Goal: Task Accomplishment & Management: Use online tool/utility

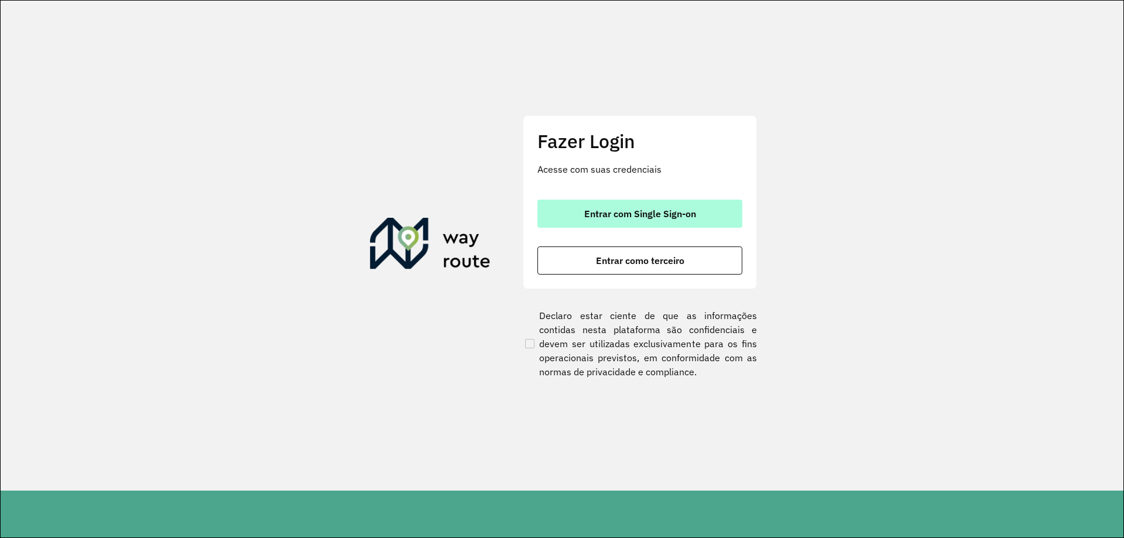
click at [702, 212] on button "Entrar com Single Sign-on" at bounding box center [639, 214] width 205 height 28
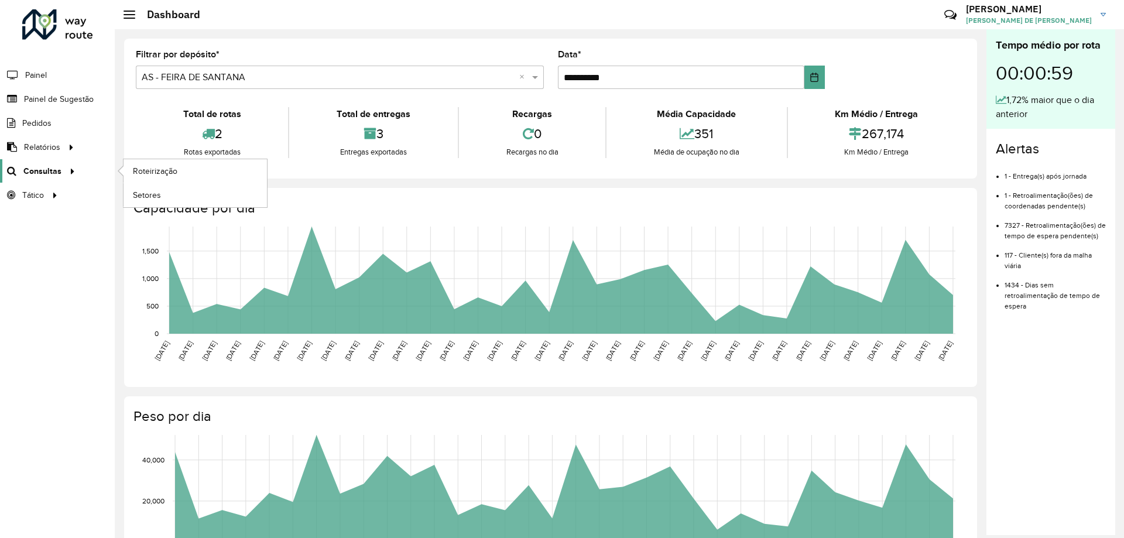
click at [59, 177] on span "Consultas" at bounding box center [42, 171] width 38 height 12
click at [140, 174] on span "Roteirização" at bounding box center [156, 171] width 47 height 12
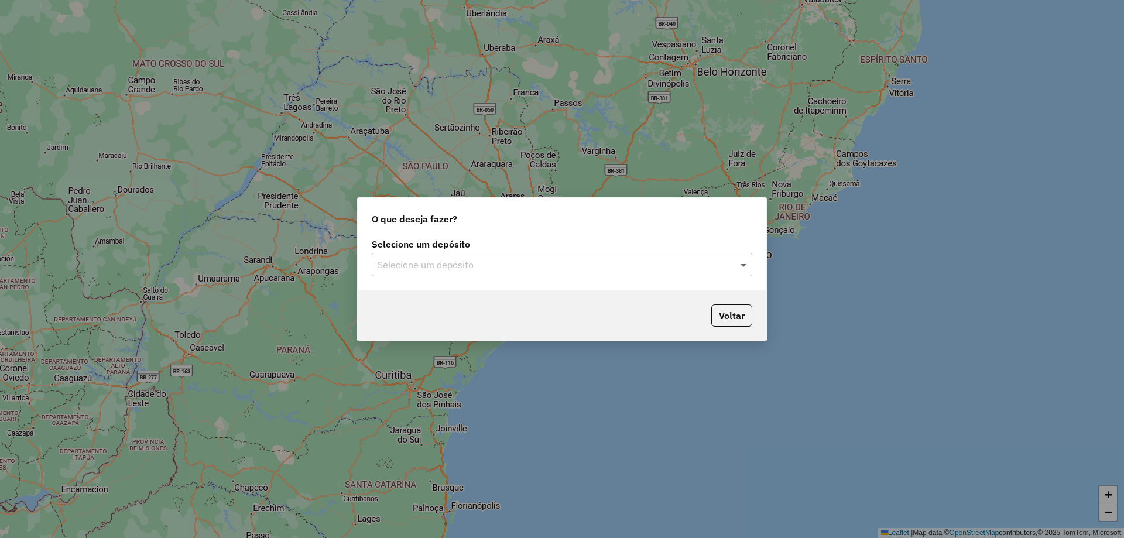
click at [740, 267] on span at bounding box center [744, 264] width 15 height 14
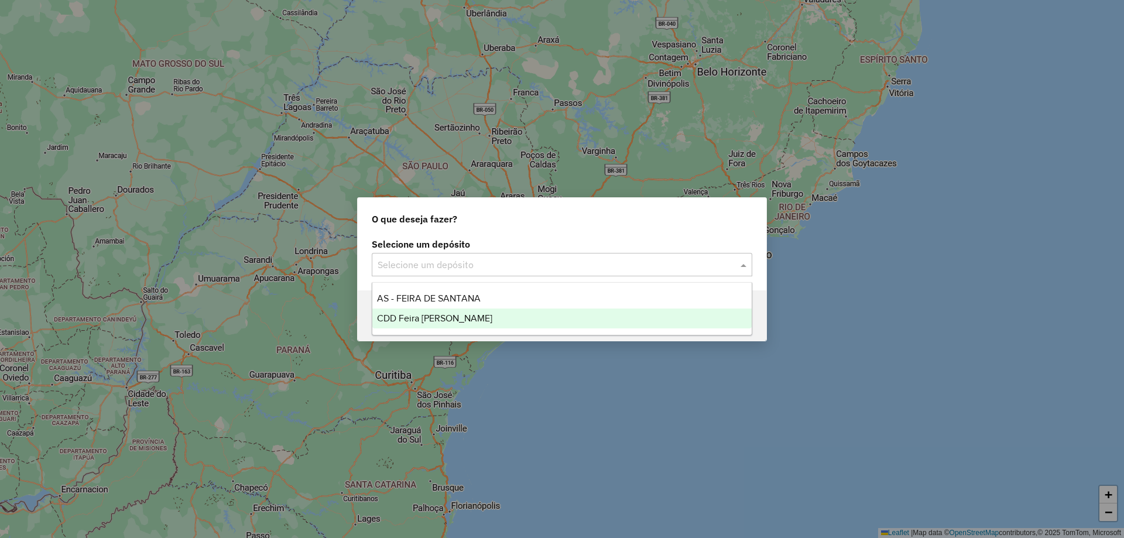
click at [465, 317] on span "CDD Feira de [PERSON_NAME]" at bounding box center [434, 318] width 115 height 10
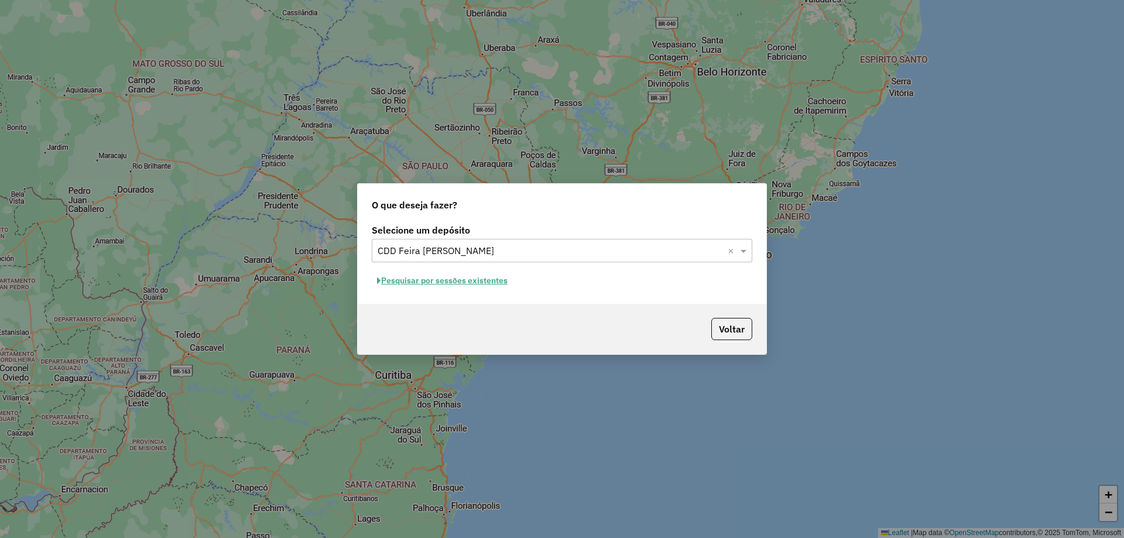
click at [482, 279] on button "Pesquisar por sessões existentes" at bounding box center [442, 281] width 141 height 18
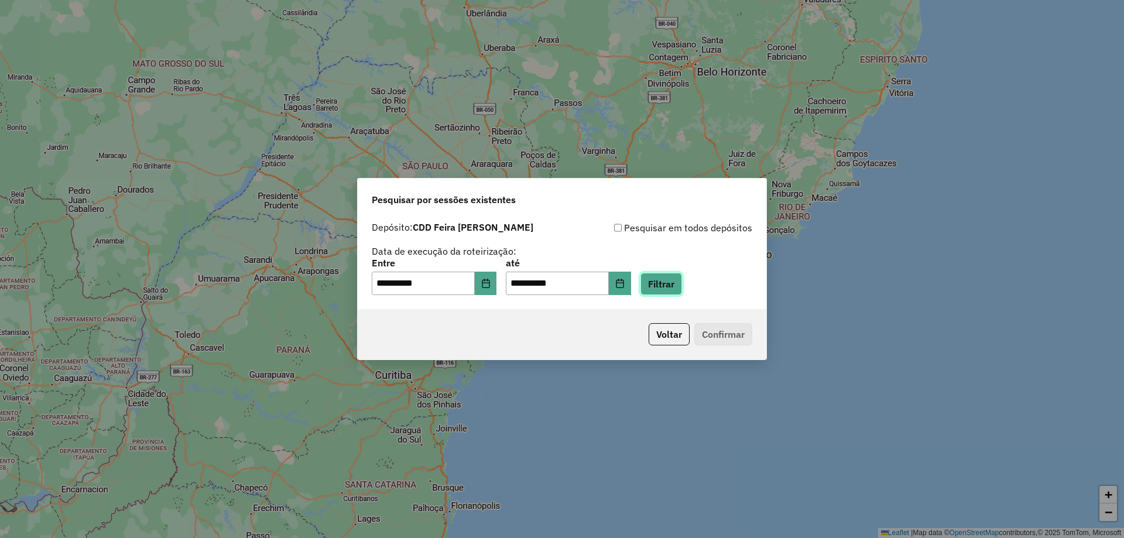
click at [681, 286] on button "Filtrar" at bounding box center [661, 284] width 42 height 22
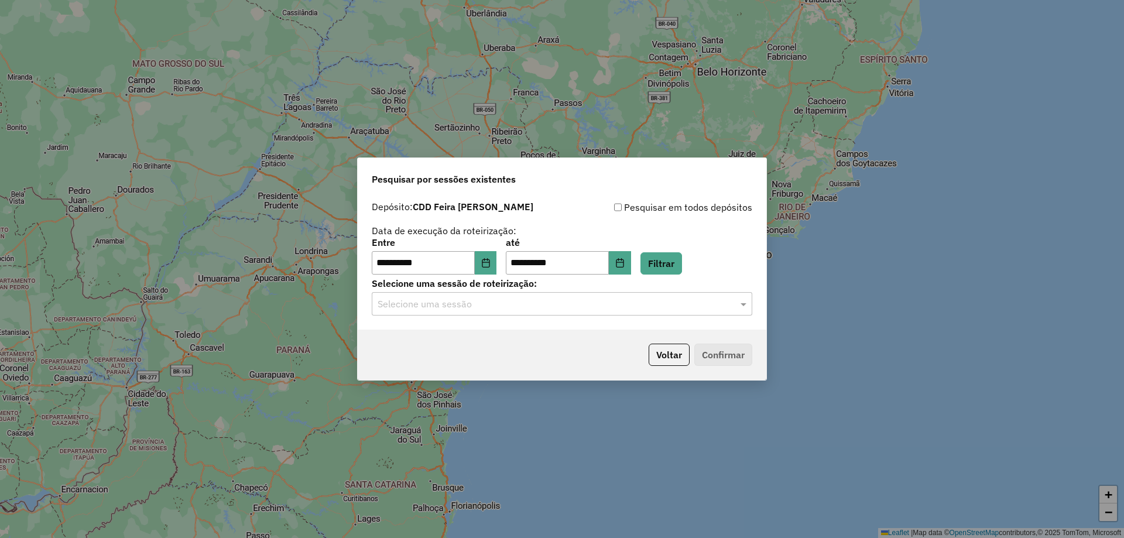
click at [526, 309] on input "text" at bounding box center [549, 304] width 345 height 14
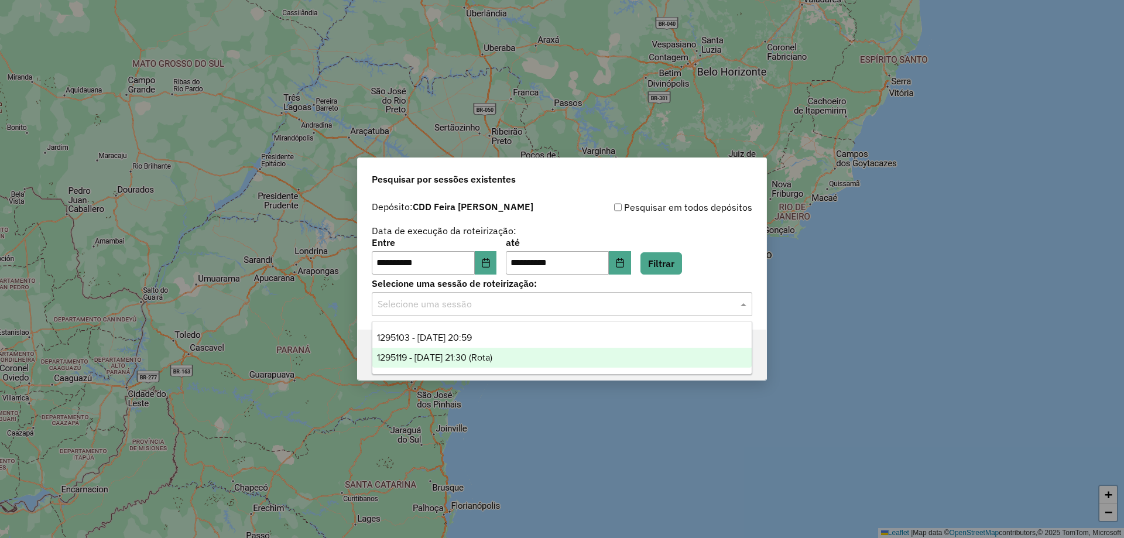
click at [492, 358] on span "1295119 - 15/10/2025 21:30 (Rota)" at bounding box center [434, 357] width 115 height 10
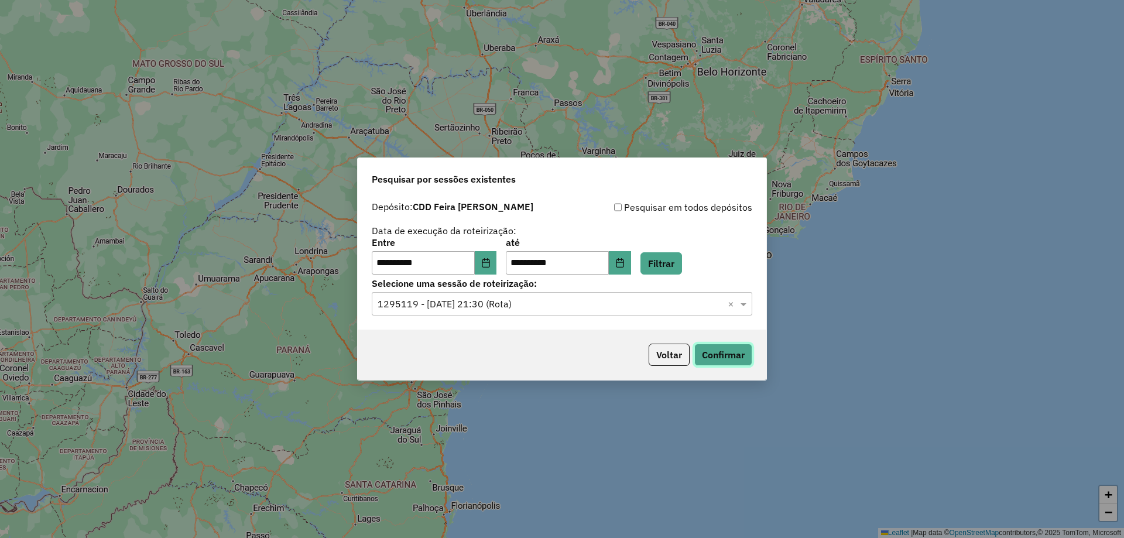
click at [724, 355] on button "Confirmar" at bounding box center [723, 355] width 58 height 22
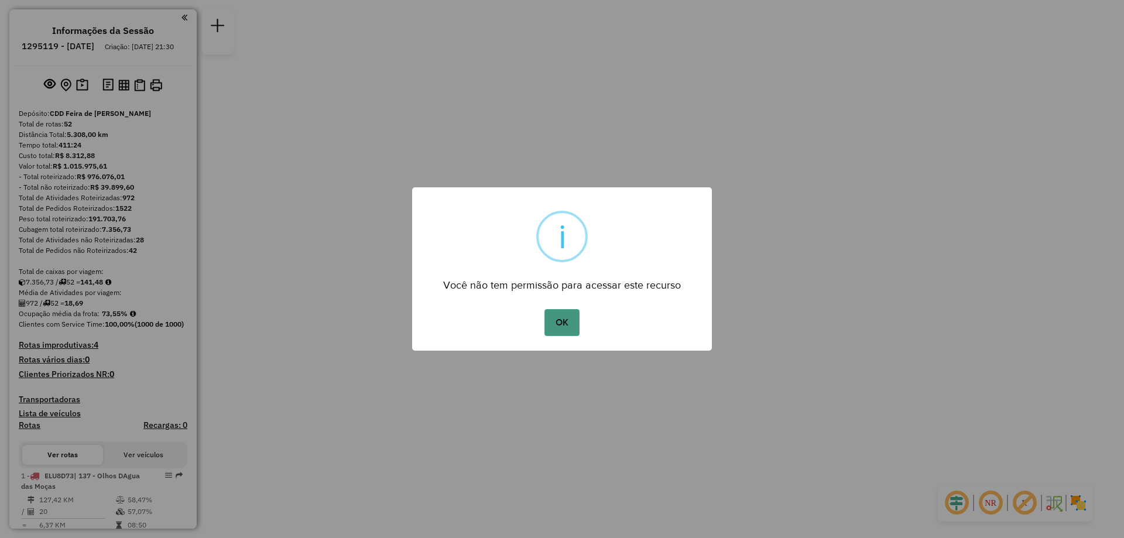
click at [564, 321] on button "OK" at bounding box center [561, 322] width 35 height 27
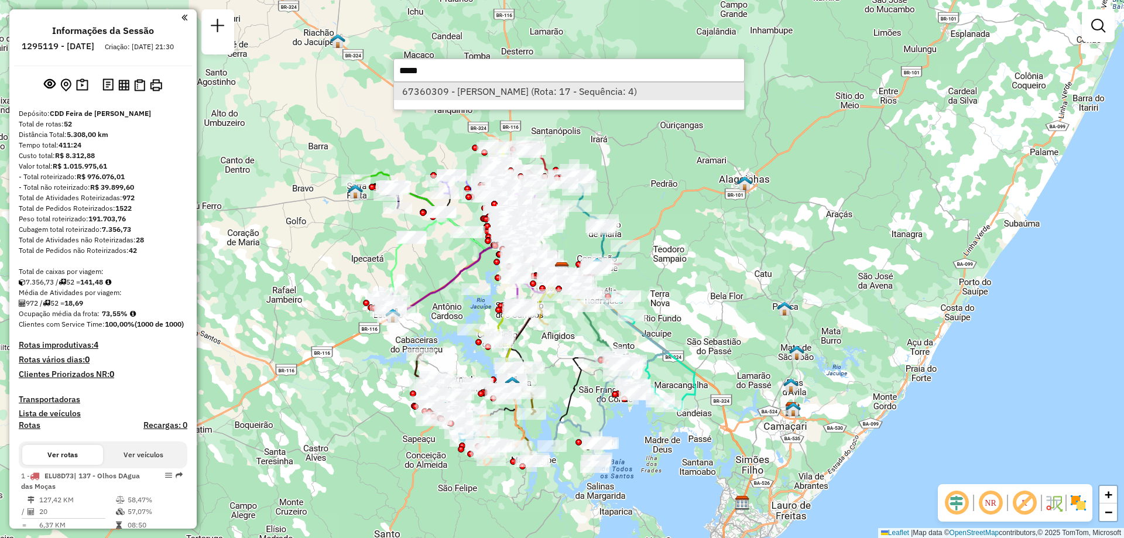
type input "*****"
click at [434, 94] on li "67360309 - JAILTON DOS ANJOS SILVA (Rota: 17 - Sequência: 4)" at bounding box center [569, 92] width 350 height 18
select select "**********"
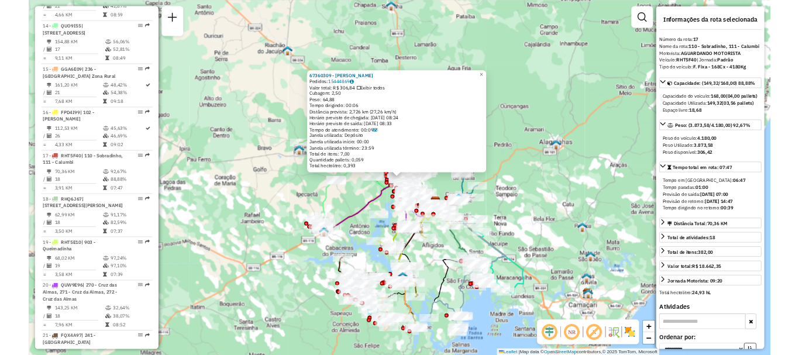
scroll to position [1529, 0]
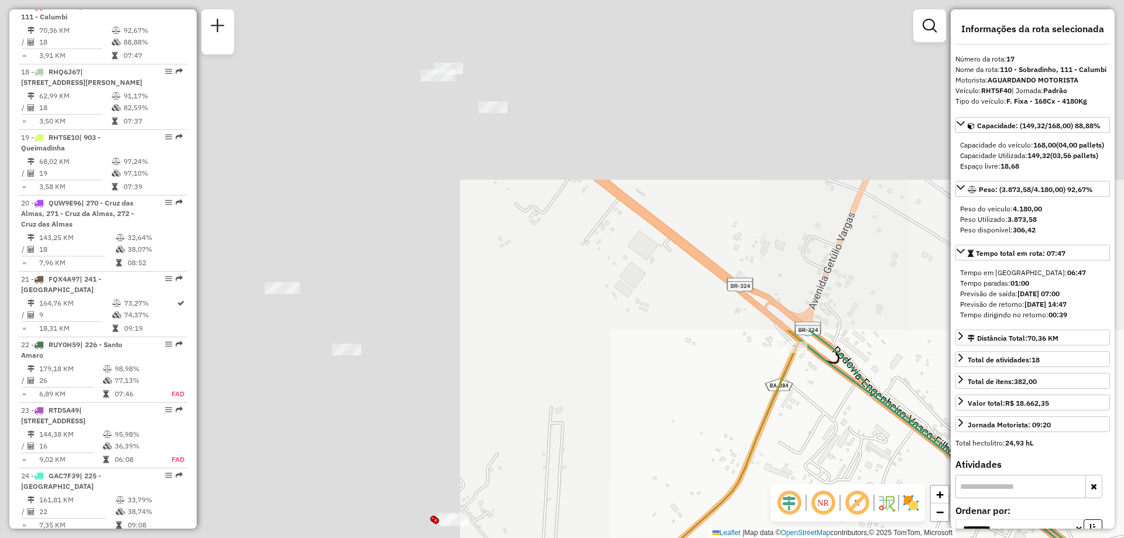
drag, startPoint x: 434, startPoint y: 177, endPoint x: 1123, endPoint y: 561, distance: 788.5
click at [1123, 537] on html "Aguarde... Pop-up bloqueado! Seu navegador bloqueou automáticamente a abertura …" at bounding box center [562, 269] width 1124 height 538
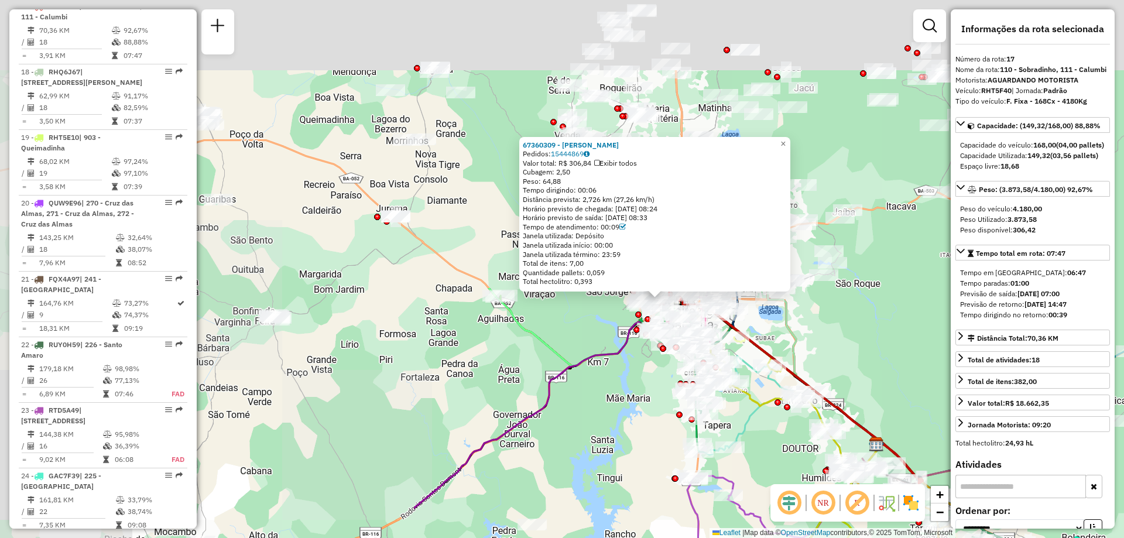
click at [886, 494] on hb-router-mapa "Informações da Sessão 1295119 - 15/10/2025 Criação: 14/10/2025 21:30 Depósito: …" at bounding box center [562, 269] width 1124 height 538
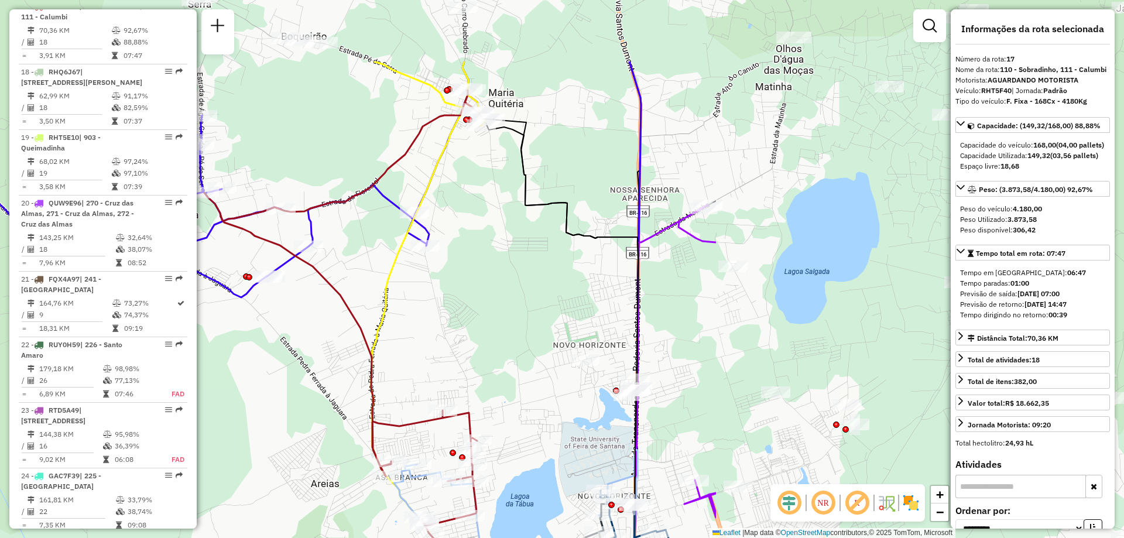
drag, startPoint x: 744, startPoint y: 219, endPoint x: 225, endPoint y: 345, distance: 534.5
click at [225, 345] on div "Rota 27 - Placa RUY0H49 67351422 - RAINEILSON DOS SANTO Rota 27 - Placa RUY0H49…" at bounding box center [562, 269] width 1124 height 538
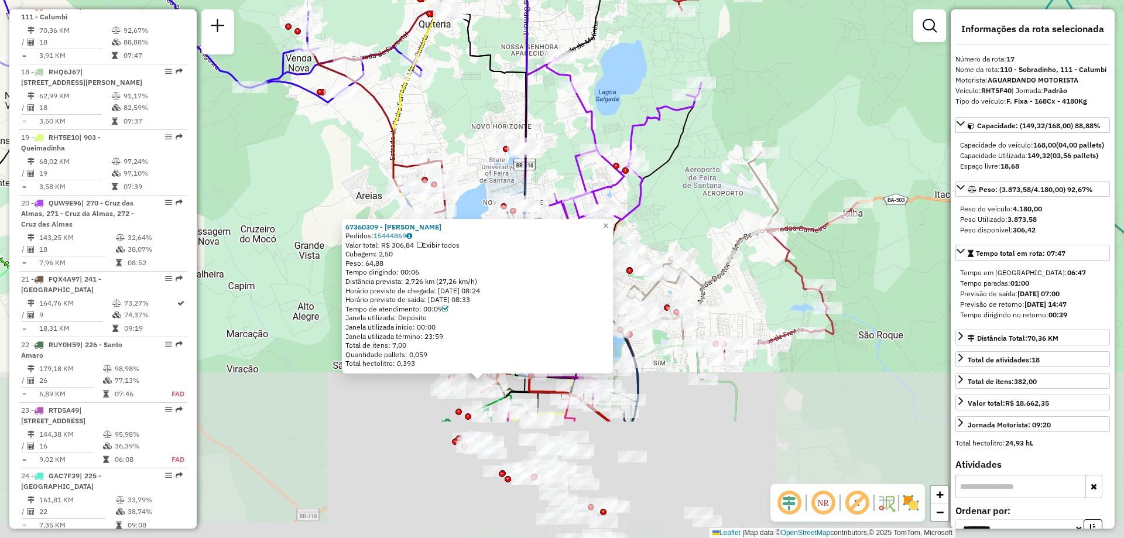
drag, startPoint x: 403, startPoint y: 276, endPoint x: 418, endPoint y: 105, distance: 171.6
click at [419, 103] on div "Rota 27 - Placa RUY0H49 67351422 - RAINEILSON DOS SANTO Rota 27 - Placa RUY0H49…" at bounding box center [562, 269] width 1124 height 538
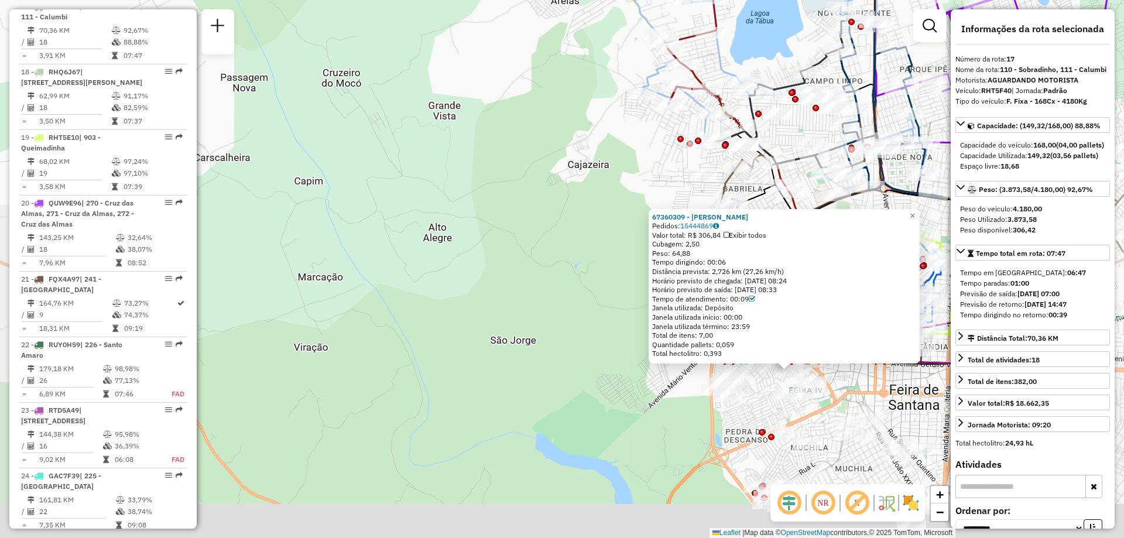
drag, startPoint x: 370, startPoint y: 298, endPoint x: 586, endPoint y: 71, distance: 313.3
click at [586, 71] on div "Rota 27 - Placa RUY0H49 67351422 - RAINEILSON DOS SANTO Rota 27 - Placa RUY0H49…" at bounding box center [562, 269] width 1124 height 538
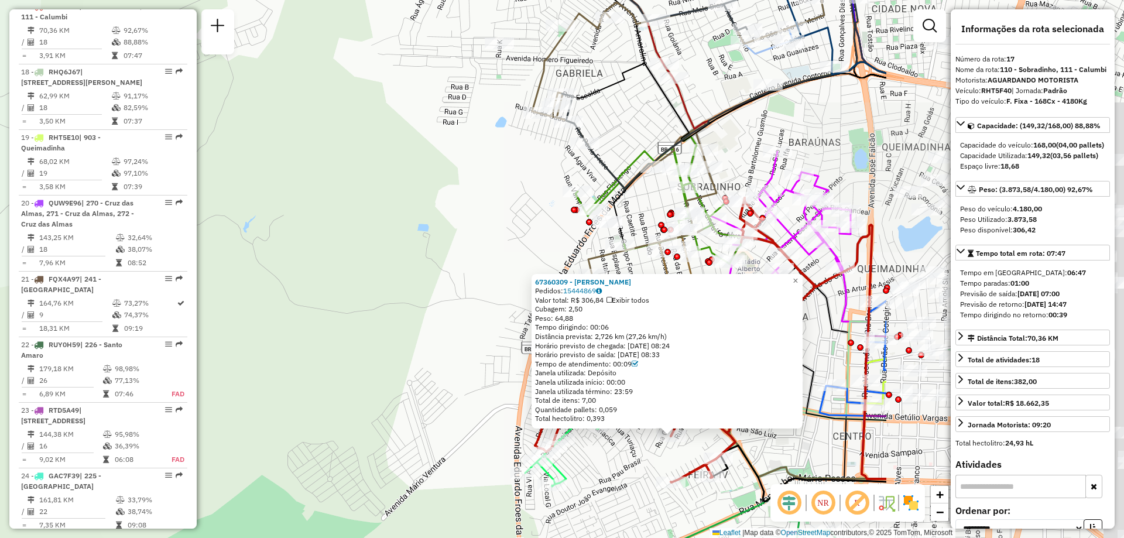
drag, startPoint x: 665, startPoint y: 290, endPoint x: 315, endPoint y: 298, distance: 350.1
click at [315, 298] on div "Rota 27 - Placa RUY0H49 67351422 - RAINEILSON DOS SANTO Rota 27 - Placa RUY0H49…" at bounding box center [562, 269] width 1124 height 538
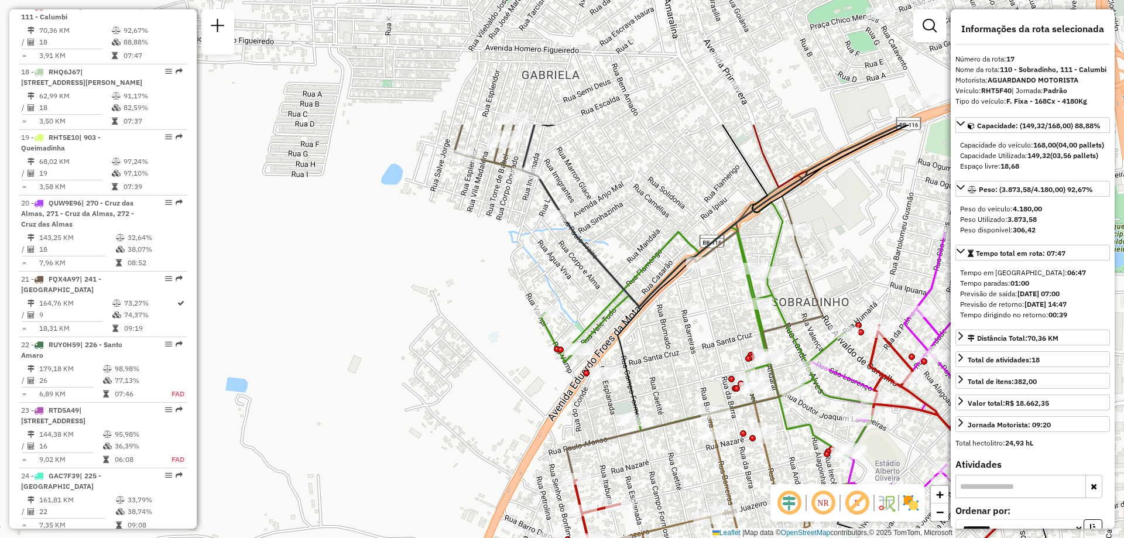
drag, startPoint x: 557, startPoint y: 297, endPoint x: 388, endPoint y: 476, distance: 245.9
click at [388, 476] on div "Rota 27 - Placa RUY0H49 67351422 - RAINEILSON DOS SANTO Rota 27 - Placa RUY0H49…" at bounding box center [562, 269] width 1124 height 538
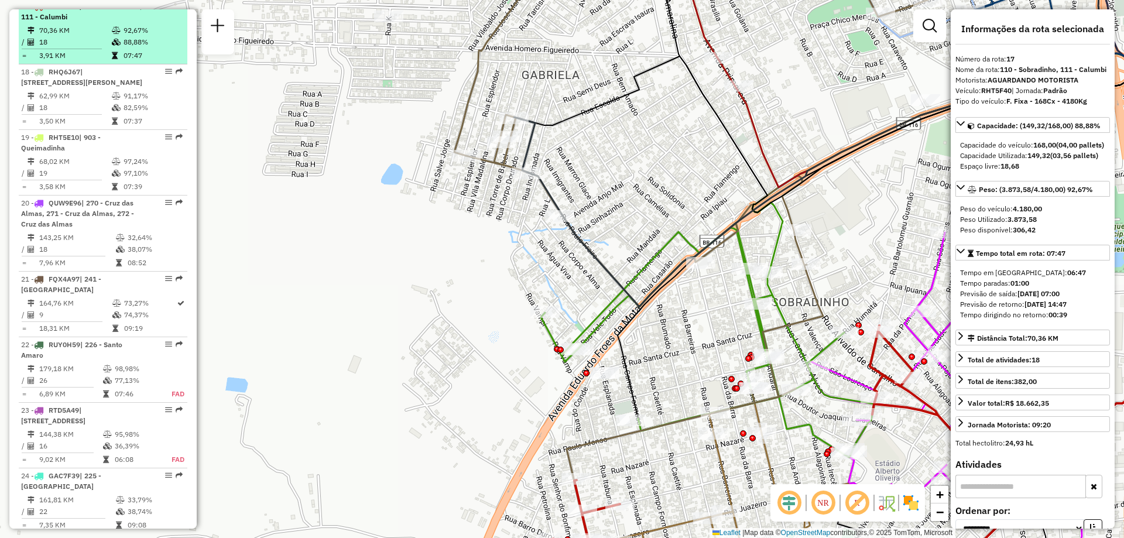
click at [84, 48] on td "18" at bounding box center [75, 42] width 73 height 12
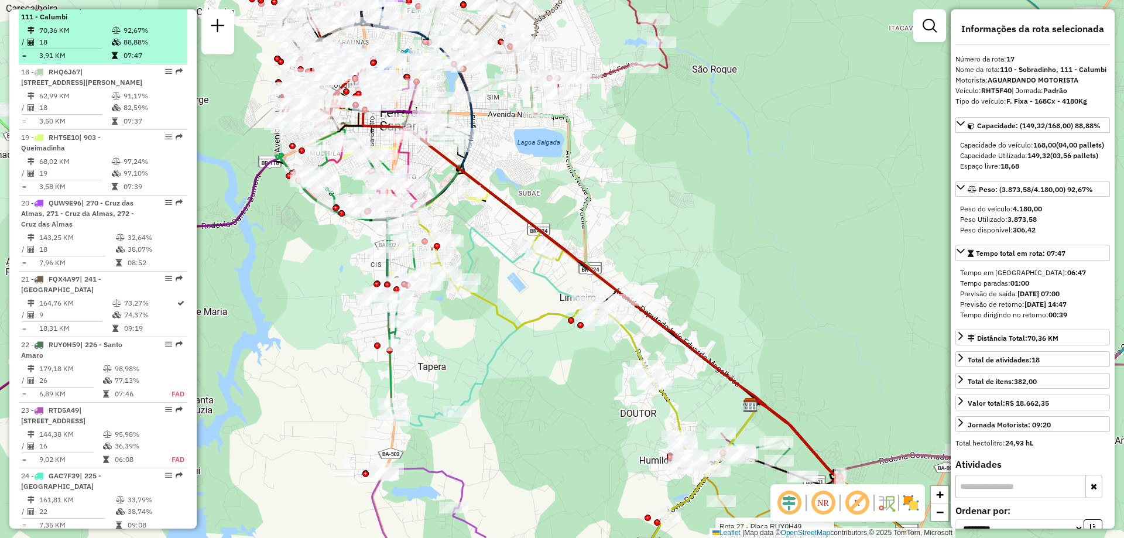
click at [84, 48] on td "18" at bounding box center [75, 42] width 73 height 12
click at [165, 9] on em at bounding box center [168, 5] width 7 height 7
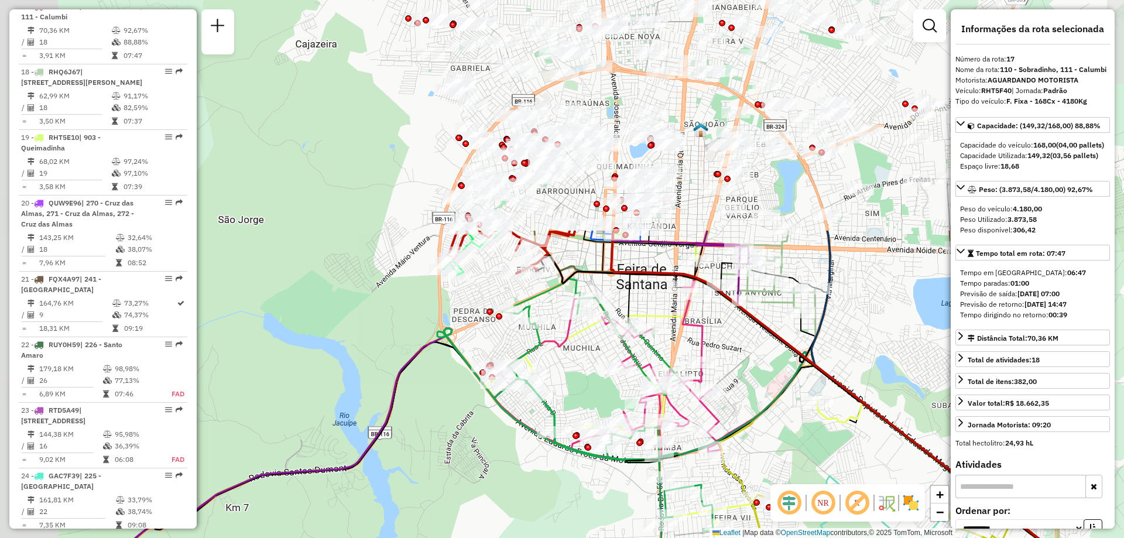
drag, startPoint x: 290, startPoint y: 178, endPoint x: 524, endPoint y: 464, distance: 370.1
click at [524, 464] on div "Rota 27 - Placa RUY0H49 67351422 - RAINEILSON DOS SANTO Rota 27 - Placa RUY0H49…" at bounding box center [562, 269] width 1124 height 538
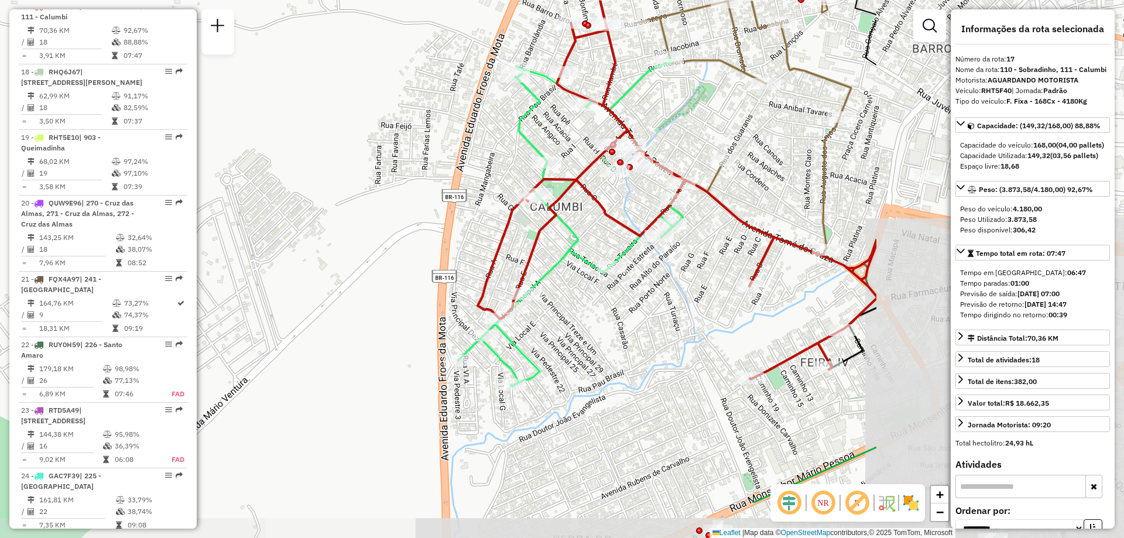
drag, startPoint x: 577, startPoint y: 294, endPoint x: 217, endPoint y: 205, distance: 370.7
click at [217, 205] on div "Rota 27 - Placa RUY0H49 67351422 - RAINEILSON DOS SANTO Rota 27 - Placa RUY0H49…" at bounding box center [562, 269] width 1124 height 538
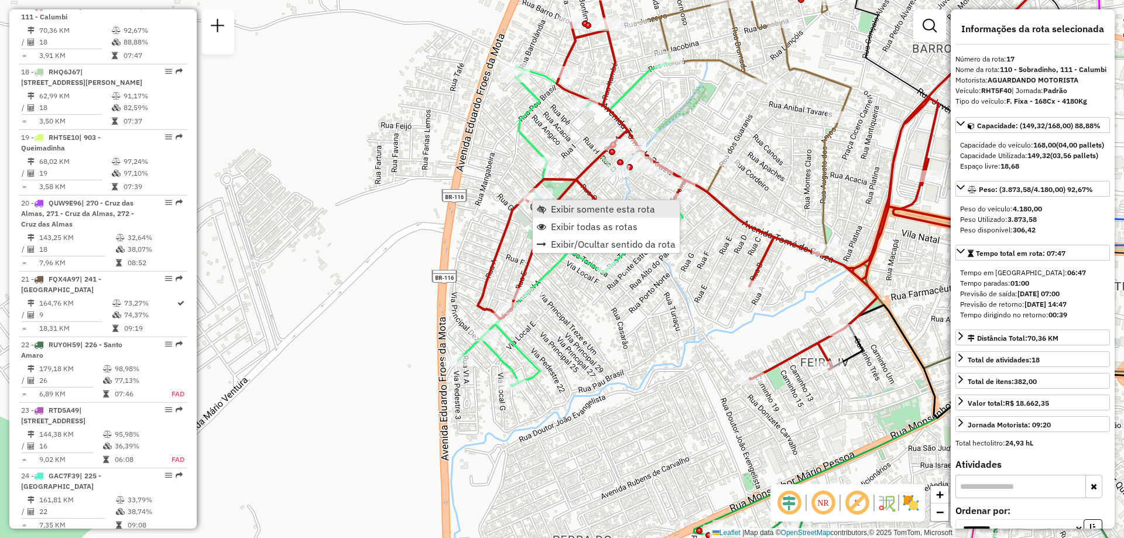
click at [557, 212] on span "Exibir somente esta rota" at bounding box center [603, 208] width 104 height 9
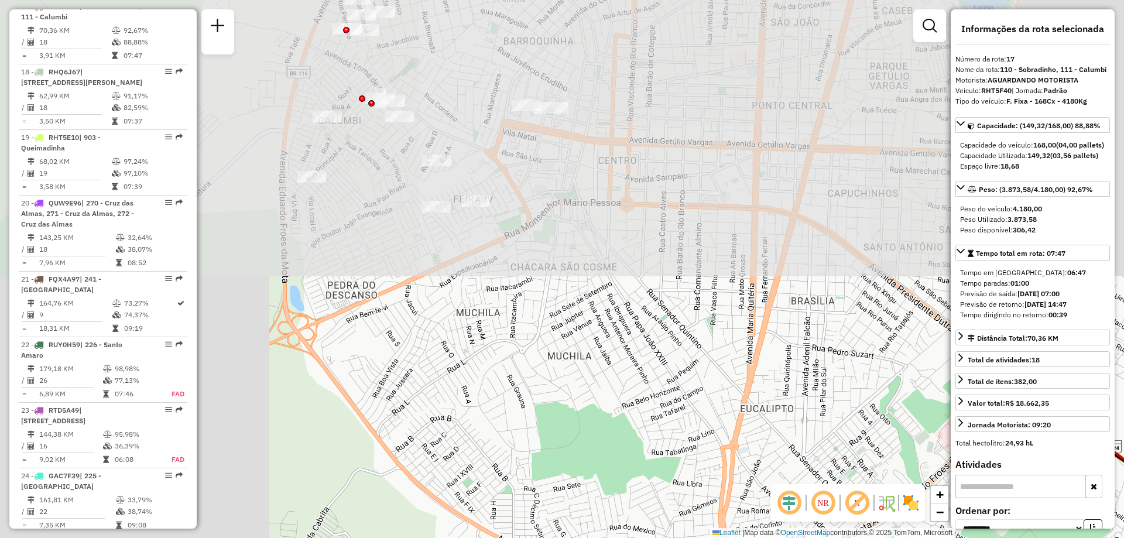
drag, startPoint x: 372, startPoint y: 154, endPoint x: 795, endPoint y: 561, distance: 586.1
click at [795, 537] on html "Aguarde... Pop-up bloqueado! Seu navegador bloqueou automáticamente a abertura …" at bounding box center [562, 269] width 1124 height 538
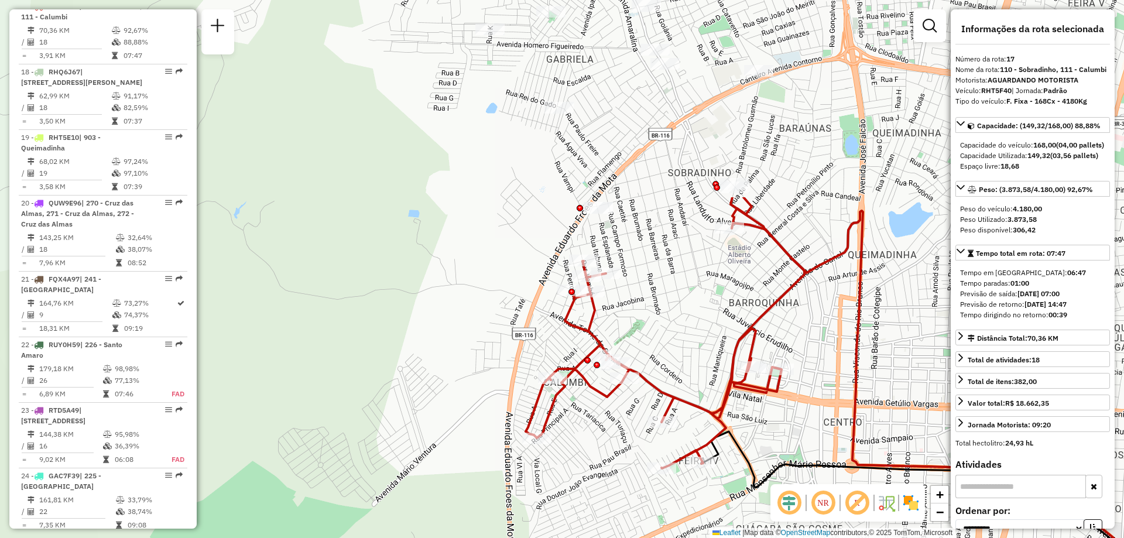
drag, startPoint x: 469, startPoint y: 264, endPoint x: 672, endPoint y: 515, distance: 323.3
click at [672, 515] on div "Janela de atendimento Grade de atendimento Capacidade Transportadoras Veículos …" at bounding box center [562, 269] width 1124 height 538
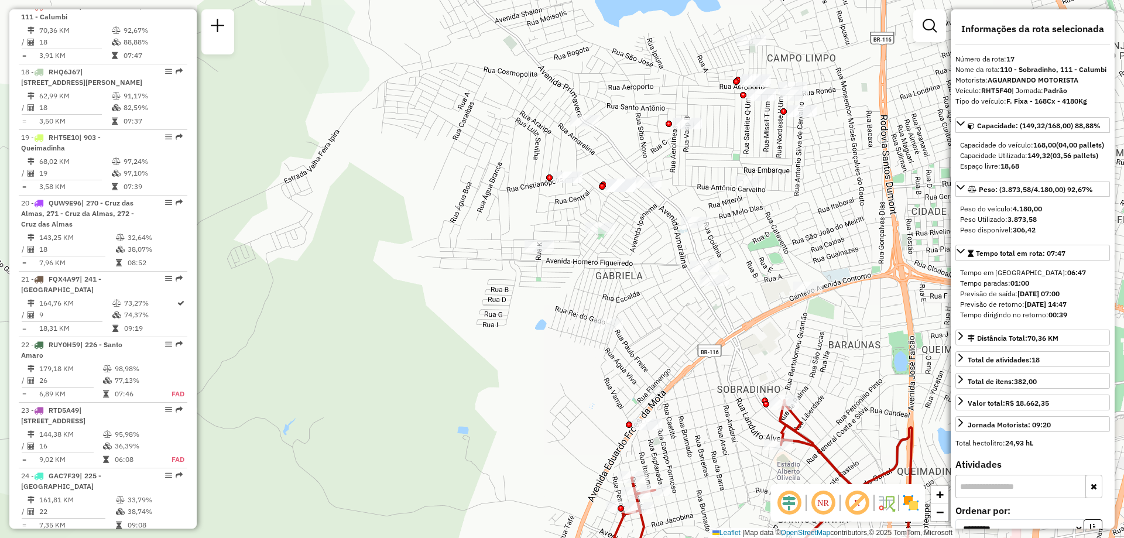
drag, startPoint x: 497, startPoint y: 226, endPoint x: 526, endPoint y: 423, distance: 198.6
click at [531, 431] on div "Janela de atendimento Grade de atendimento Capacidade Transportadoras Veículos …" at bounding box center [562, 269] width 1124 height 538
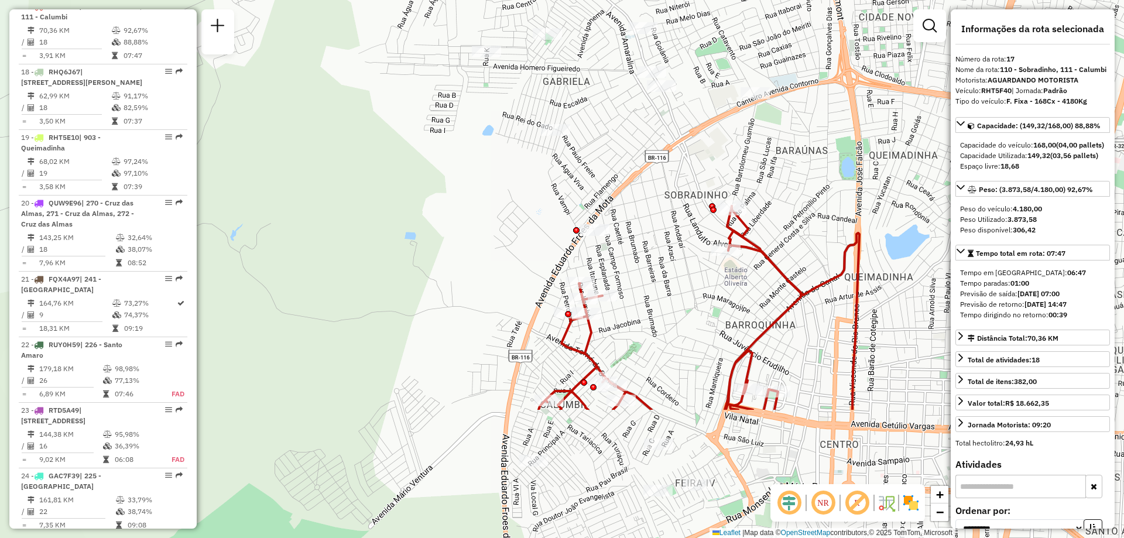
drag, startPoint x: 520, startPoint y: 405, endPoint x: 483, endPoint y: 223, distance: 185.7
click at [483, 223] on div "Janela de atendimento Grade de atendimento Capacidade Transportadoras Veículos …" at bounding box center [562, 269] width 1124 height 538
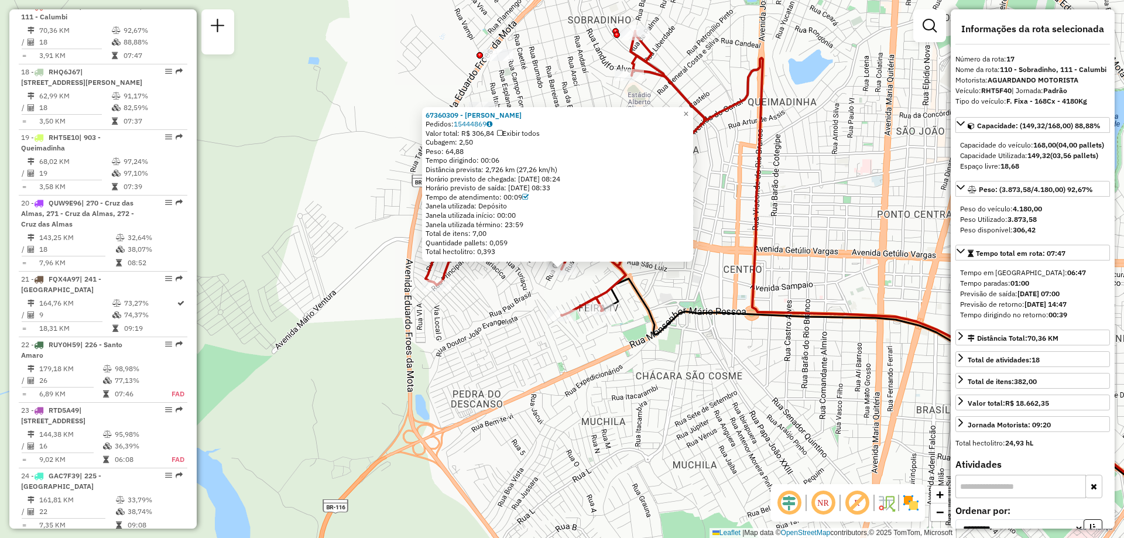
click at [355, 246] on div "67360309 - JAILTON DOS ANJOS SILVA Pedidos: 15444869 Valor total: R$ 306,84 Exi…" at bounding box center [562, 269] width 1124 height 538
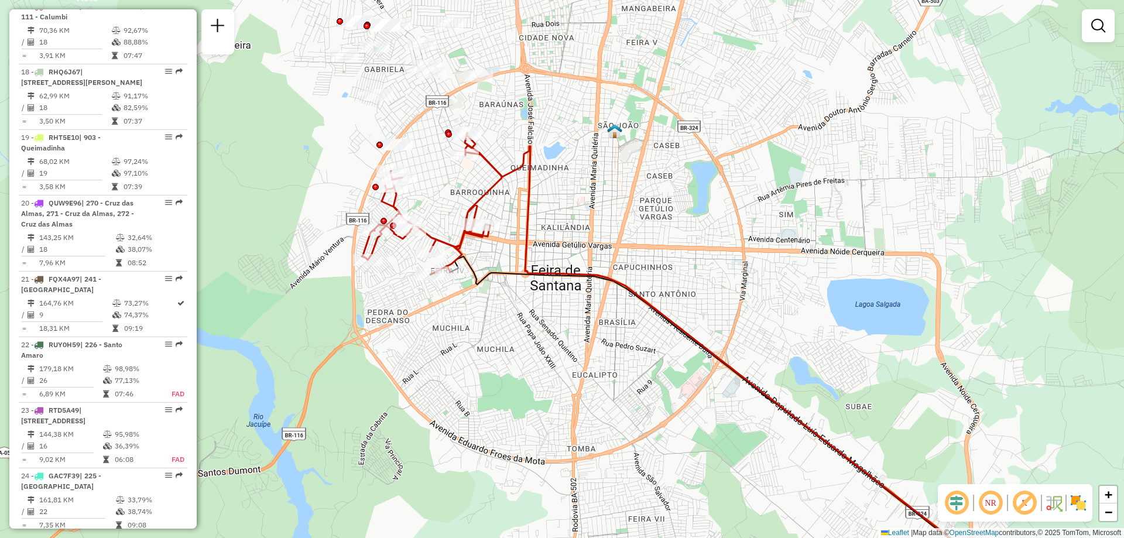
drag, startPoint x: 242, startPoint y: 190, endPoint x: 268, endPoint y: 207, distance: 30.8
click at [268, 207] on div "Janela de atendimento Grade de atendimento Capacidade Transportadoras Veículos …" at bounding box center [562, 269] width 1124 height 538
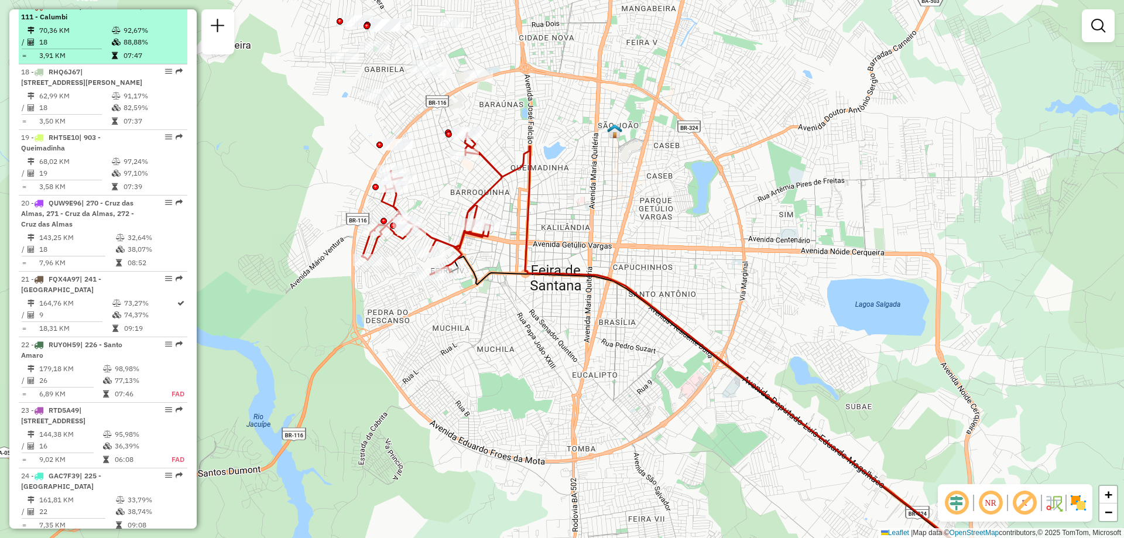
click at [68, 36] on td "70,36 KM" at bounding box center [75, 31] width 73 height 12
select select "**********"
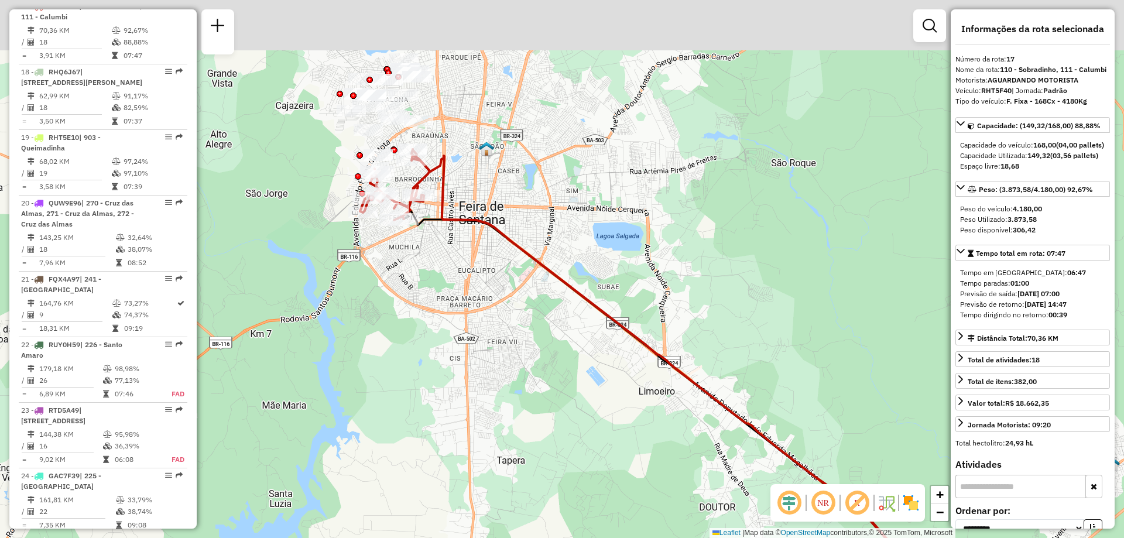
drag, startPoint x: 382, startPoint y: 197, endPoint x: 516, endPoint y: 318, distance: 180.2
click at [516, 318] on div "Janela de atendimento Grade de atendimento Capacidade Transportadoras Veículos …" at bounding box center [562, 269] width 1124 height 538
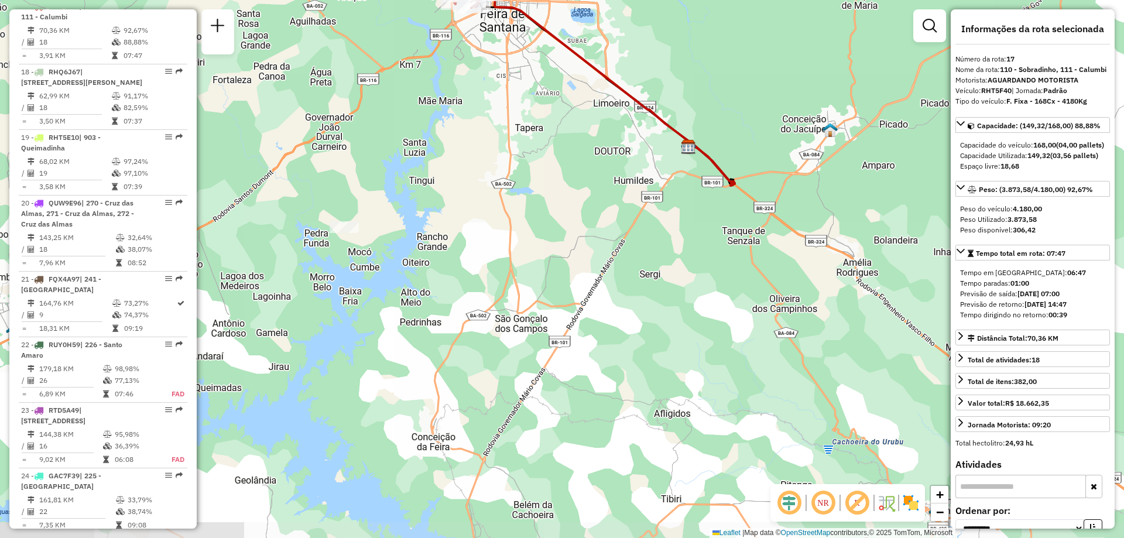
drag, startPoint x: 459, startPoint y: 413, endPoint x: 466, endPoint y: 121, distance: 292.7
click at [466, 121] on div "Janela de atendimento Grade de atendimento Capacidade Transportadoras Veículos …" at bounding box center [562, 269] width 1124 height 538
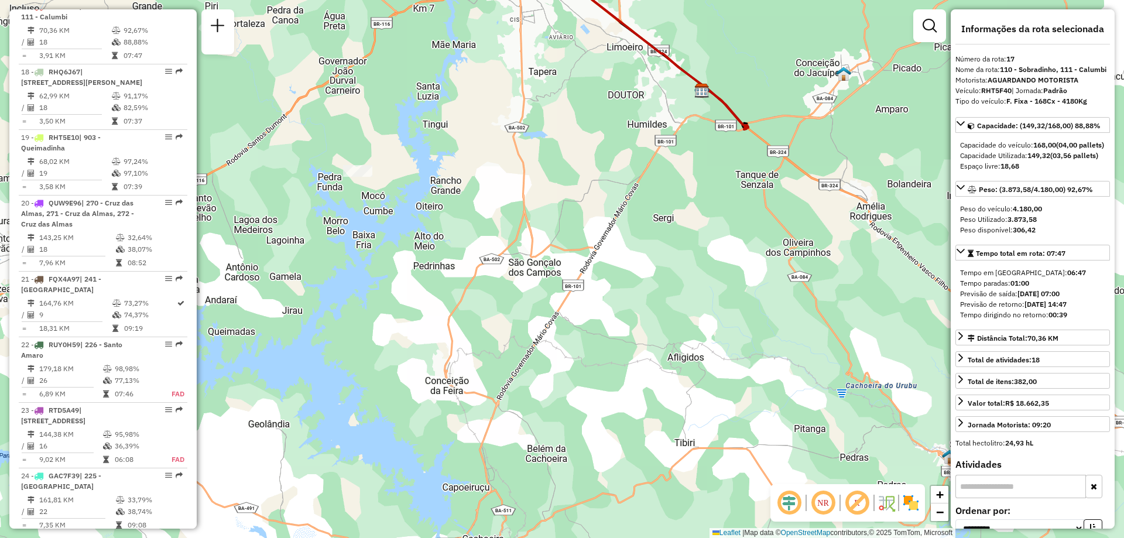
drag, startPoint x: 472, startPoint y: 349, endPoint x: 486, endPoint y: 294, distance: 57.3
click at [486, 294] on div "Janela de atendimento Grade de atendimento Capacidade Transportadoras Veículos …" at bounding box center [562, 269] width 1124 height 538
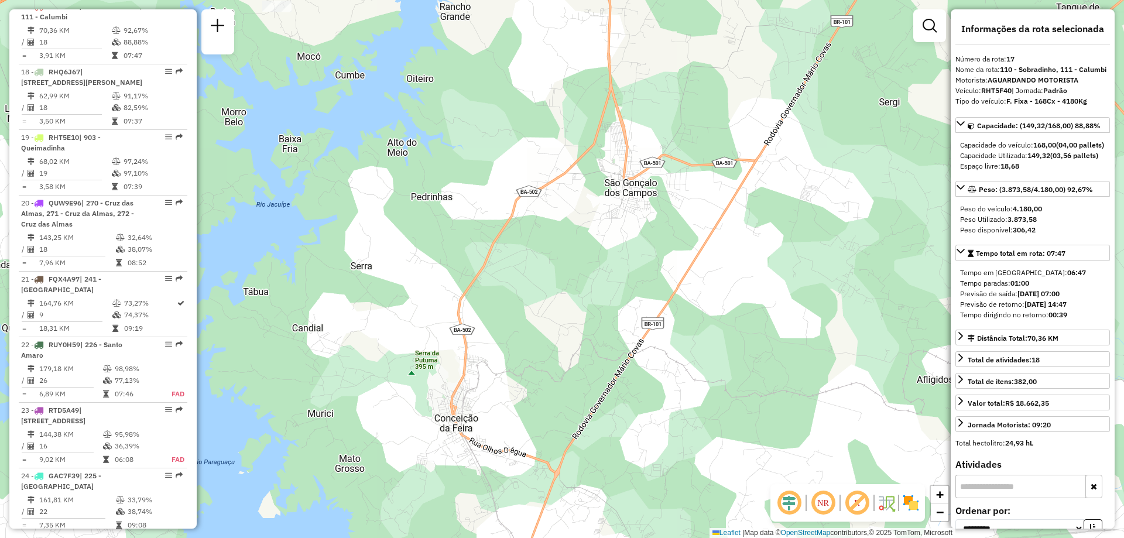
click at [851, 503] on em at bounding box center [857, 503] width 28 height 28
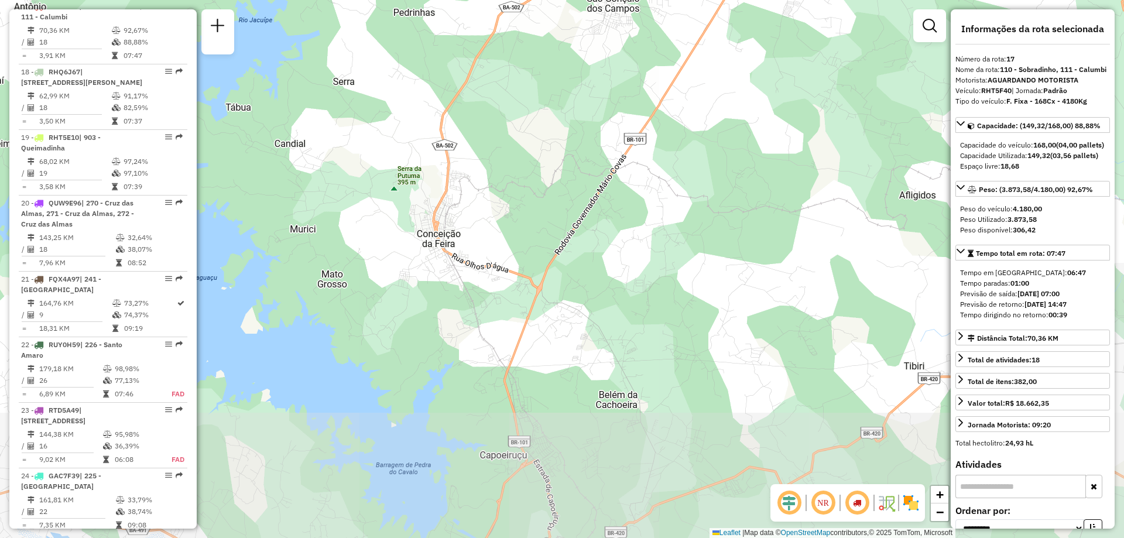
drag, startPoint x: 630, startPoint y: 277, endPoint x: 613, endPoint y: 93, distance: 185.2
click at [613, 93] on div "Janela de atendimento Grade de atendimento Capacidade Transportadoras Veículos …" at bounding box center [562, 269] width 1124 height 538
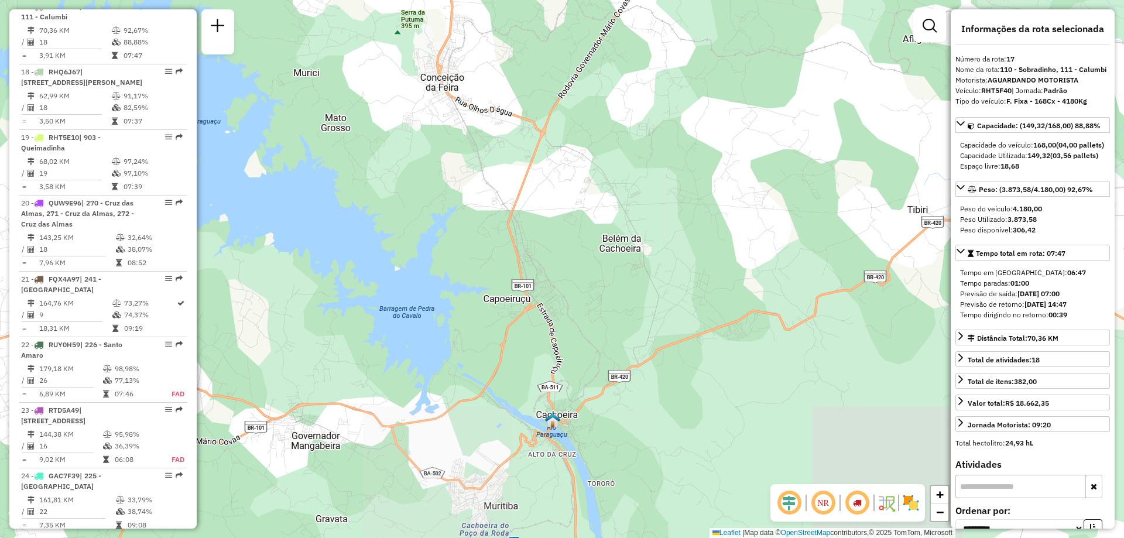
drag, startPoint x: 611, startPoint y: 381, endPoint x: 616, endPoint y: 223, distance: 158.1
click at [616, 223] on div "Janela de atendimento Grade de atendimento Capacidade Transportadoras Veículos …" at bounding box center [562, 269] width 1124 height 538
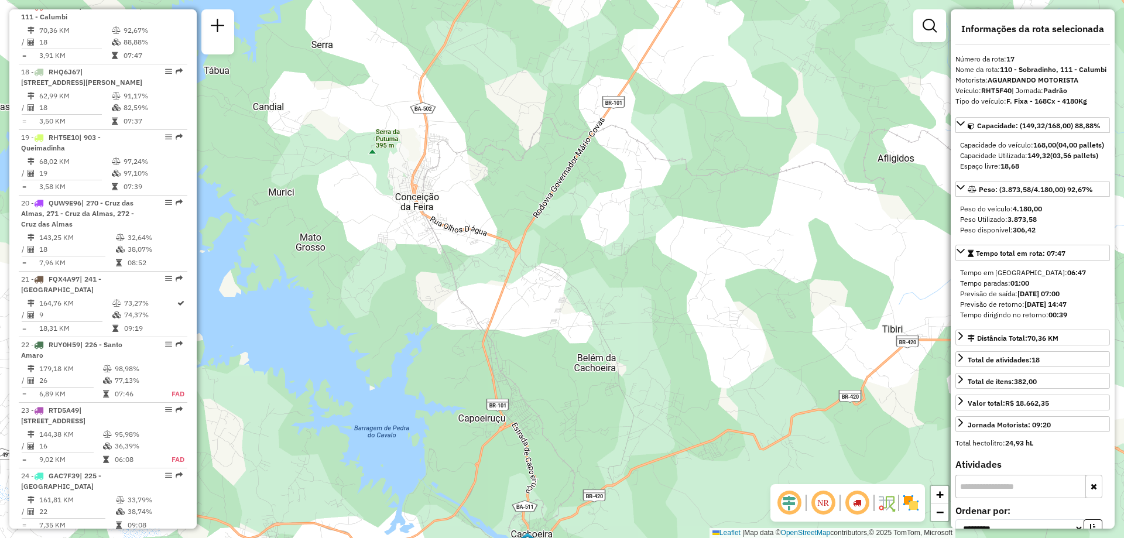
drag, startPoint x: 521, startPoint y: 396, endPoint x: 495, endPoint y: 517, distance: 124.0
click at [495, 517] on div "Janela de atendimento Grade de atendimento Capacidade Transportadoras Veículos …" at bounding box center [562, 269] width 1124 height 538
click at [573, 83] on div "Janela de atendimento Grade de atendimento Capacidade Transportadoras Veículos …" at bounding box center [562, 269] width 1124 height 538
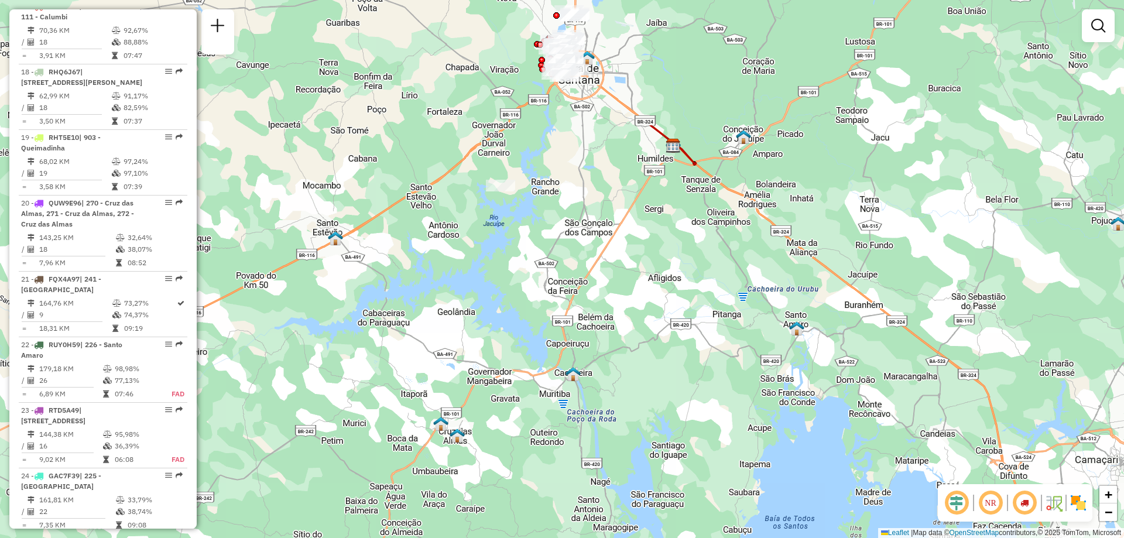
drag, startPoint x: 564, startPoint y: 70, endPoint x: 576, endPoint y: 249, distance: 179.5
click at [576, 249] on div "Janela de atendimento Grade de atendimento Capacidade Transportadoras Veículos …" at bounding box center [562, 269] width 1124 height 538
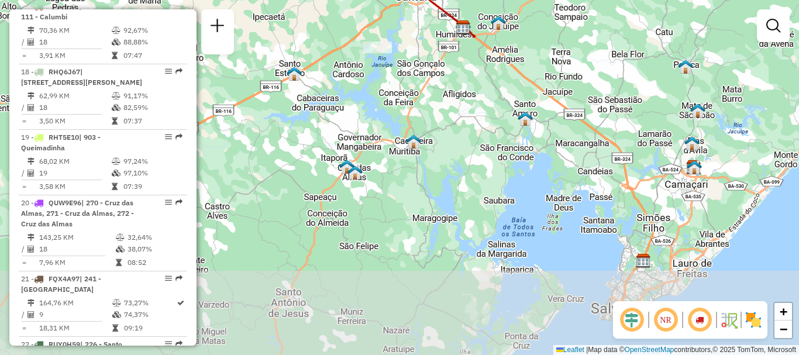
drag, startPoint x: 417, startPoint y: 285, endPoint x: 420, endPoint y: 150, distance: 134.6
click at [420, 150] on div "Janela de atendimento Grade de atendimento Capacidade Transportadoras Veículos …" at bounding box center [399, 177] width 799 height 355
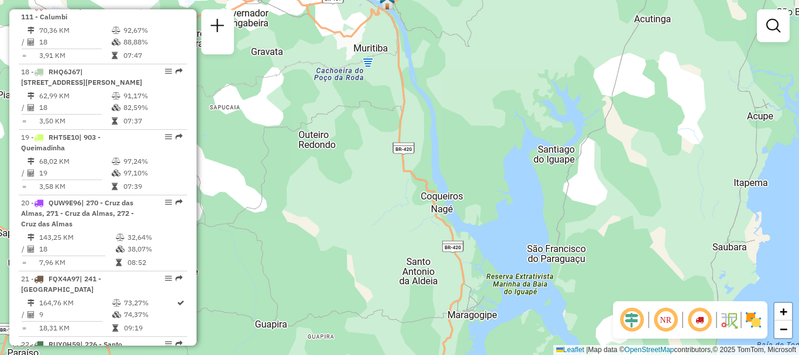
drag, startPoint x: 423, startPoint y: 196, endPoint x: 470, endPoint y: 345, distance: 156.6
click at [470, 345] on div "Janela de atendimento Grade de atendimento Capacidade Transportadoras Veículos …" at bounding box center [399, 177] width 799 height 355
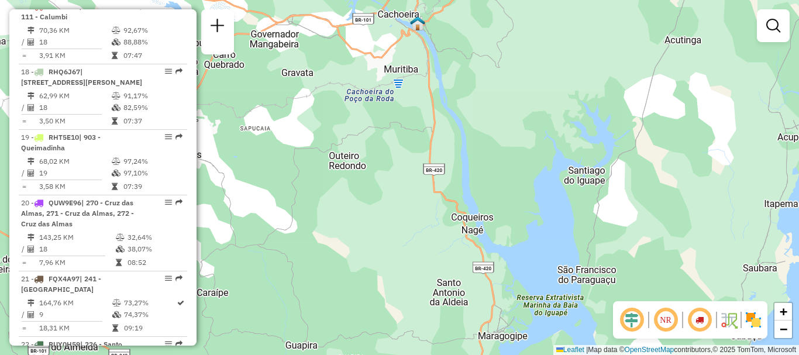
drag, startPoint x: 425, startPoint y: 164, endPoint x: 456, endPoint y: 186, distance: 37.0
click at [456, 186] on div "Janela de atendimento Grade de atendimento Capacidade Transportadoras Veículos …" at bounding box center [399, 177] width 799 height 355
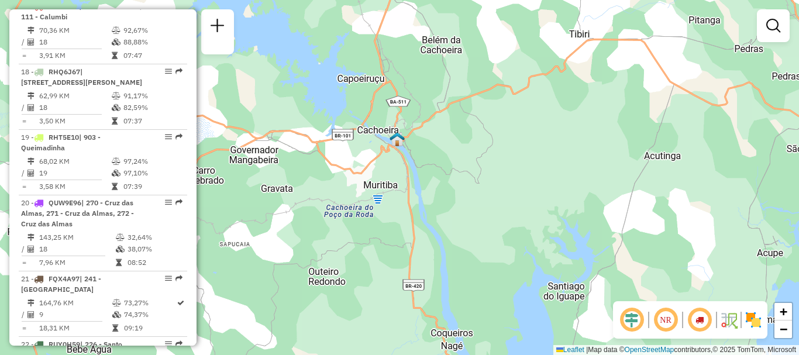
drag, startPoint x: 576, startPoint y: 81, endPoint x: 555, endPoint y: 197, distance: 117.7
click at [555, 197] on div "Janela de atendimento Grade de atendimento Capacidade Transportadoras Veículos …" at bounding box center [399, 177] width 799 height 355
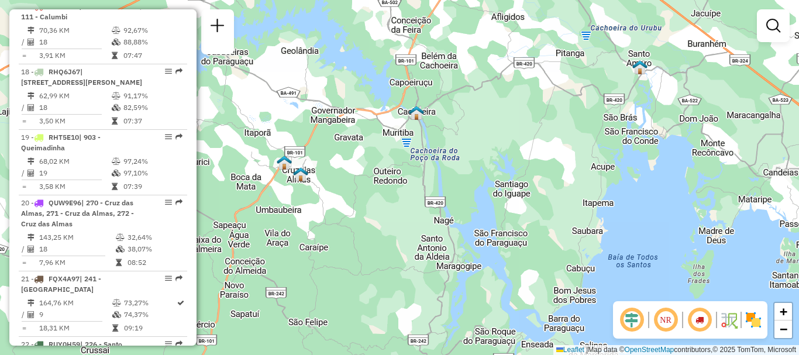
drag, startPoint x: 523, startPoint y: 237, endPoint x: 523, endPoint y: 185, distance: 52.1
click at [523, 185] on div "Janela de atendimento Grade de atendimento Capacidade Transportadoras Veículos …" at bounding box center [399, 177] width 799 height 355
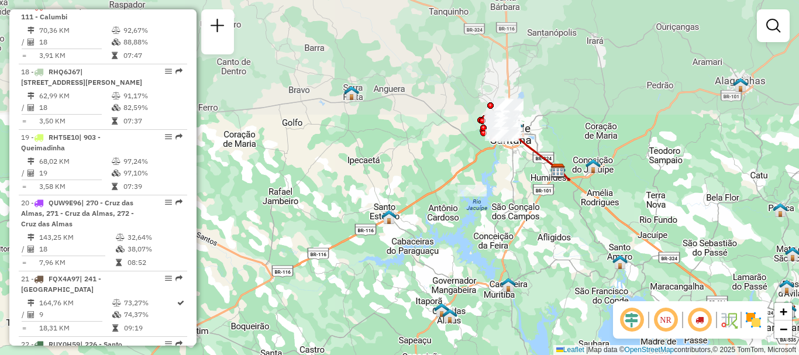
drag, startPoint x: 494, startPoint y: 98, endPoint x: 528, endPoint y: 237, distance: 142.8
click at [528, 237] on div "Janela de atendimento Grade de atendimento Capacidade Transportadoras Veículos …" at bounding box center [399, 177] width 799 height 355
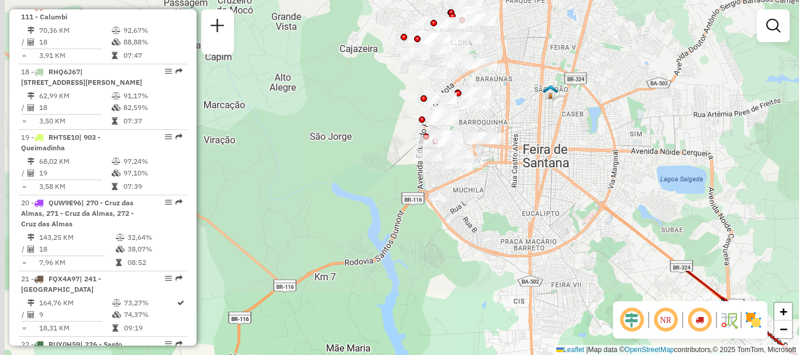
drag, startPoint x: 505, startPoint y: 71, endPoint x: 571, endPoint y: 378, distance: 313.6
click at [571, 355] on html "Aguarde... Pop-up bloqueado! Seu navegador bloqueou automáticamente a abertura …" at bounding box center [399, 177] width 799 height 355
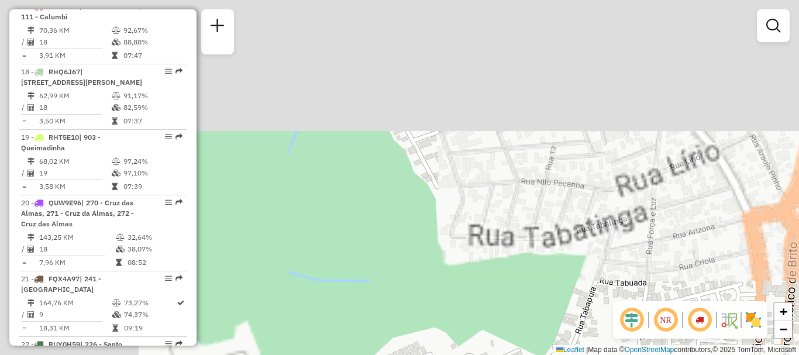
drag, startPoint x: 446, startPoint y: 159, endPoint x: 778, endPoint y: 378, distance: 397.5
click at [778, 355] on html "Aguarde... Pop-up bloqueado! Seu navegador bloqueou automáticamente a abertura …" at bounding box center [399, 177] width 799 height 355
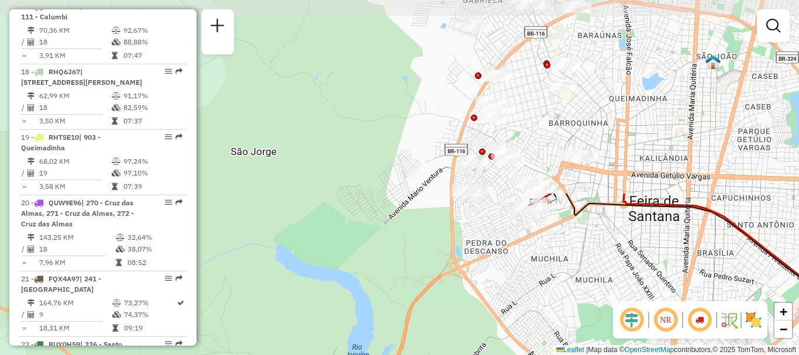
drag, startPoint x: 402, startPoint y: 63, endPoint x: 589, endPoint y: 274, distance: 281.5
click at [588, 291] on div "Janela de atendimento Grade de atendimento Capacidade Transportadoras Veículos …" at bounding box center [399, 177] width 799 height 355
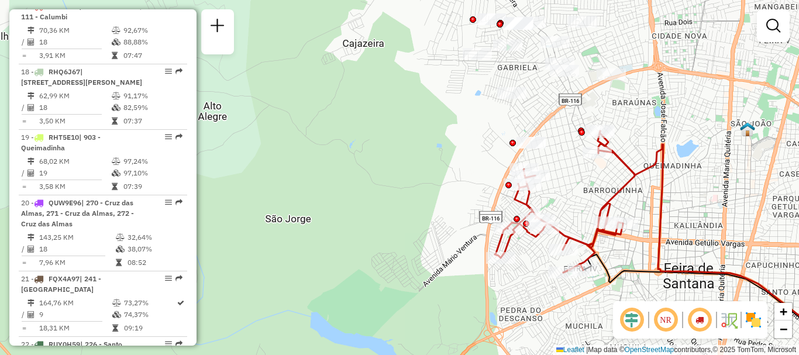
drag, startPoint x: 442, startPoint y: 33, endPoint x: 477, endPoint y: 101, distance: 75.9
click at [477, 101] on div "Janela de atendimento Grade de atendimento Capacidade Transportadoras Veículos …" at bounding box center [399, 177] width 799 height 355
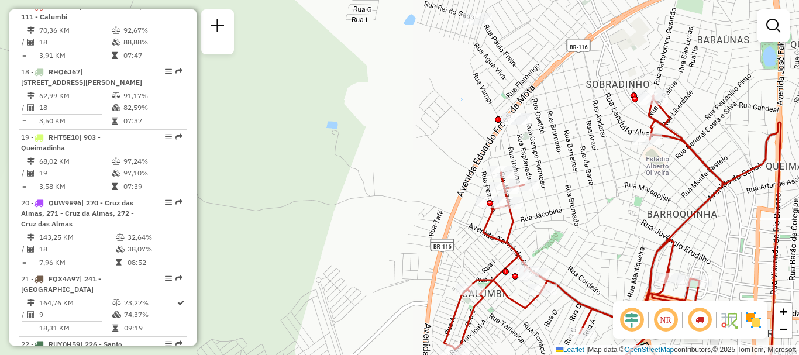
drag, startPoint x: 369, startPoint y: 78, endPoint x: 460, endPoint y: 83, distance: 90.8
click at [414, 156] on div "Janela de atendimento Grade de atendimento Capacidade Transportadoras Veículos …" at bounding box center [399, 177] width 799 height 355
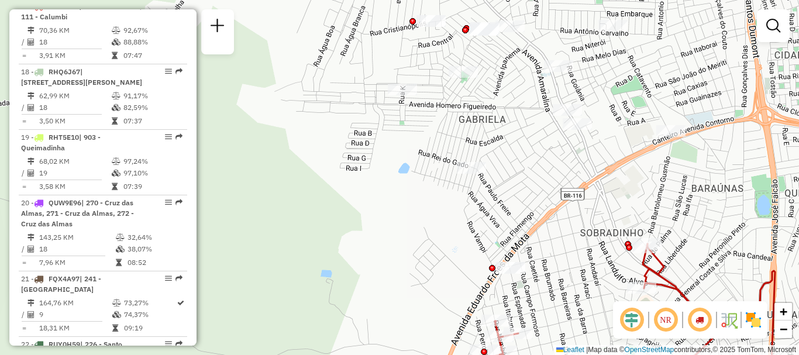
drag, startPoint x: 438, startPoint y: 102, endPoint x: 430, endPoint y: 245, distance: 143.0
click at [430, 245] on div "Janela de atendimento Grade de atendimento Capacidade Transportadoras Veículos …" at bounding box center [399, 177] width 799 height 355
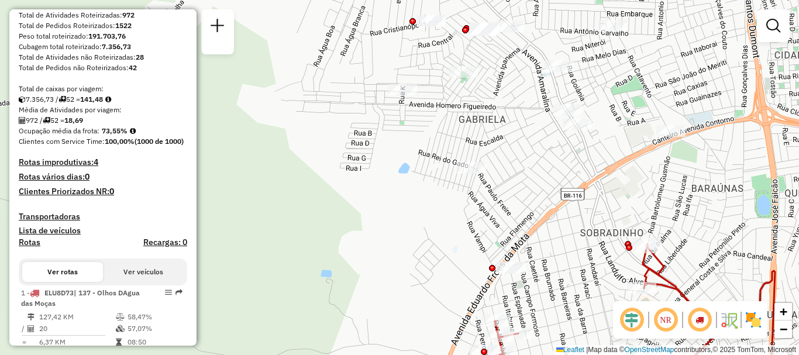
scroll to position [0, 0]
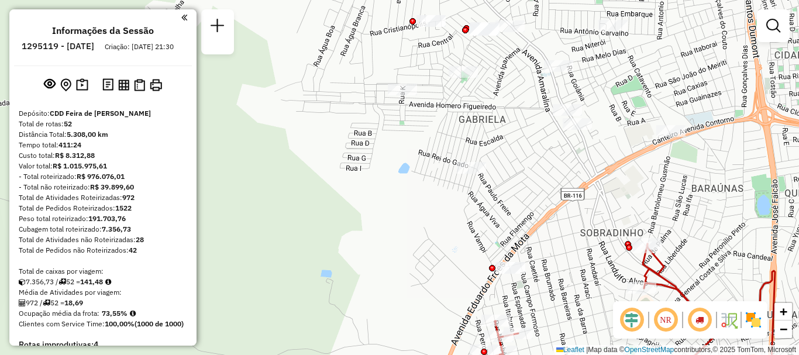
select select "**********"
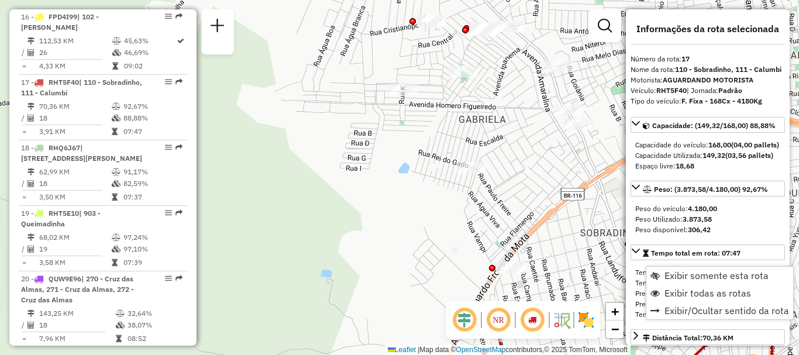
scroll to position [1529, 0]
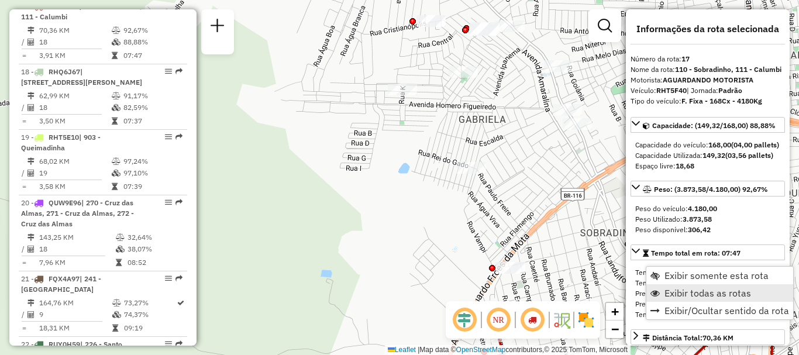
click at [681, 294] on span "Exibir todas as rotas" at bounding box center [708, 293] width 87 height 9
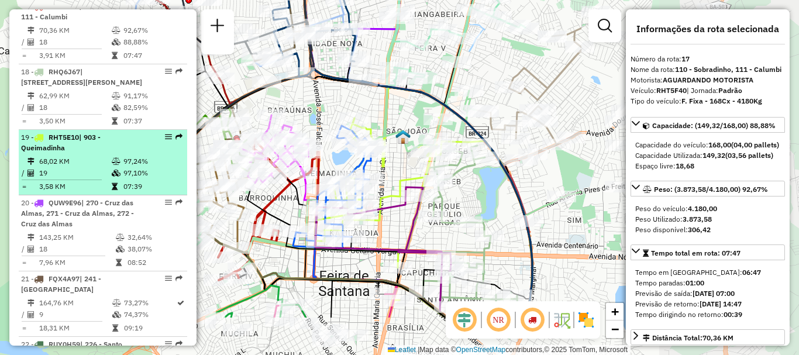
drag, startPoint x: 400, startPoint y: 202, endPoint x: 160, endPoint y: 141, distance: 248.2
click at [160, 141] on hb-router-mapa "Informações da Sessão 1295119 - 15/10/2025 Criação: 14/10/2025 21:30 Depósito: …" at bounding box center [399, 177] width 799 height 355
